Goal: Transaction & Acquisition: Book appointment/travel/reservation

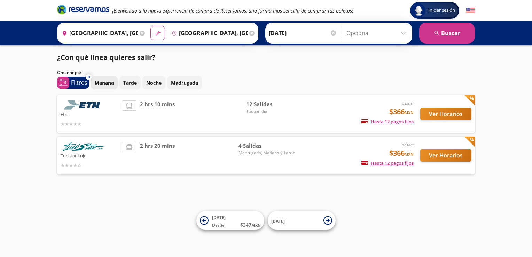
click at [108, 84] on p "Mañana" at bounding box center [104, 82] width 19 height 7
click at [207, 221] on icon at bounding box center [204, 220] width 9 height 9
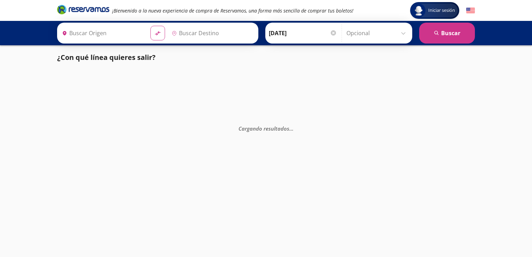
type input "[GEOGRAPHIC_DATA], [GEOGRAPHIC_DATA]"
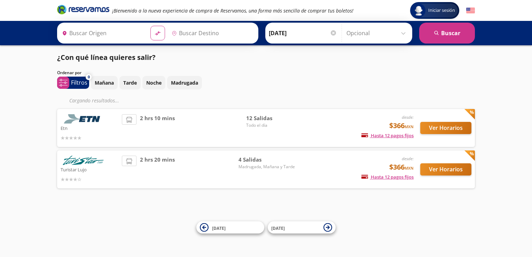
type input "[GEOGRAPHIC_DATA], [GEOGRAPHIC_DATA]"
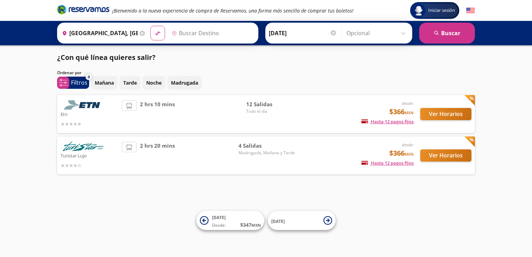
type input "[GEOGRAPHIC_DATA], [GEOGRAPHIC_DATA]"
click at [453, 117] on button "Ver Horarios" at bounding box center [446, 114] width 51 height 12
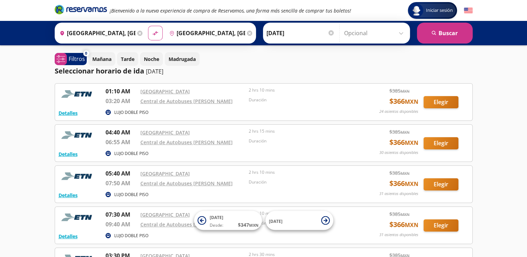
click at [175, 172] on link "[GEOGRAPHIC_DATA]" at bounding box center [164, 173] width 49 height 7
